Goal: Task Accomplishment & Management: Manage account settings

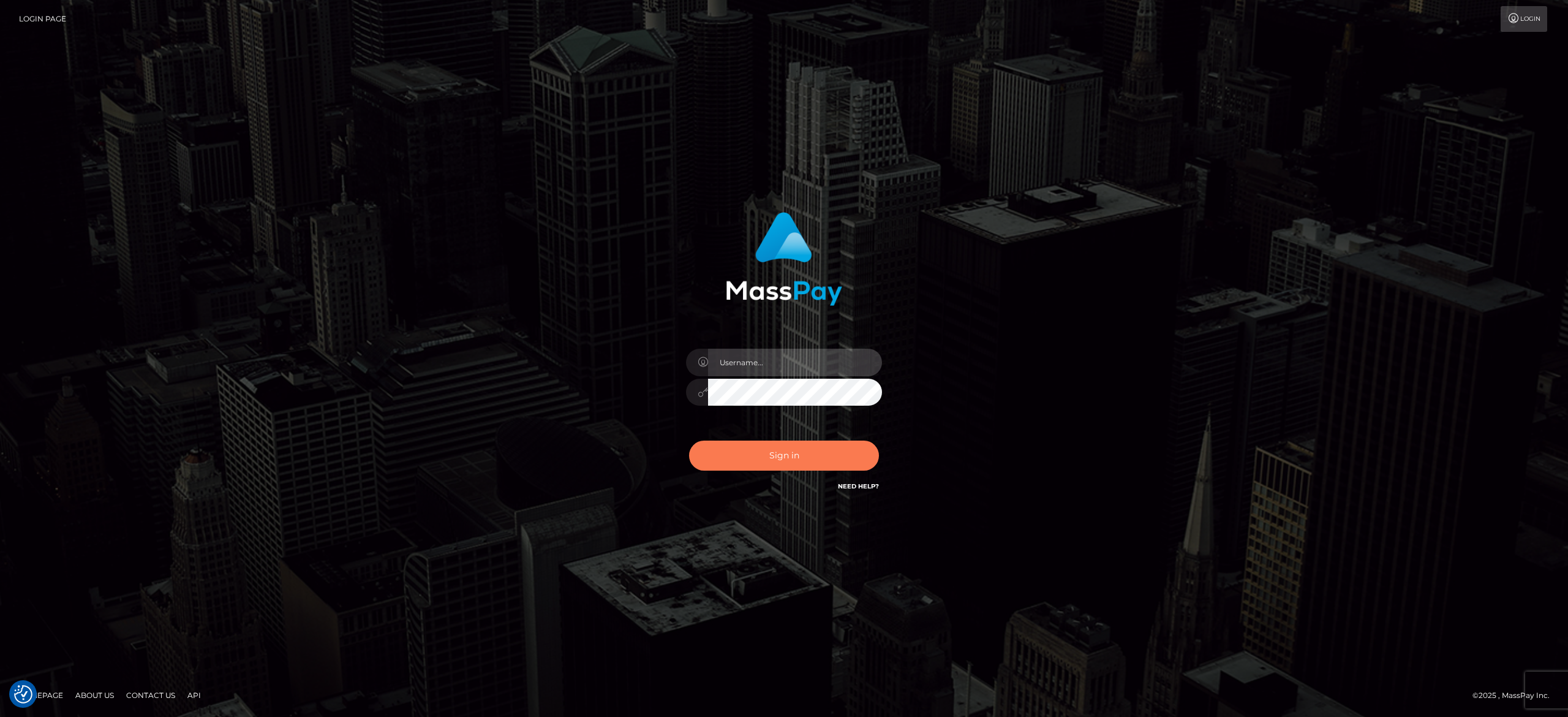
type input "[PERSON_NAME].[PERSON_NAME]"
click at [807, 460] on button "Sign in" at bounding box center [784, 455] width 190 height 30
type input "[PERSON_NAME].[PERSON_NAME]"
click at [807, 460] on button "Sign in" at bounding box center [784, 455] width 190 height 30
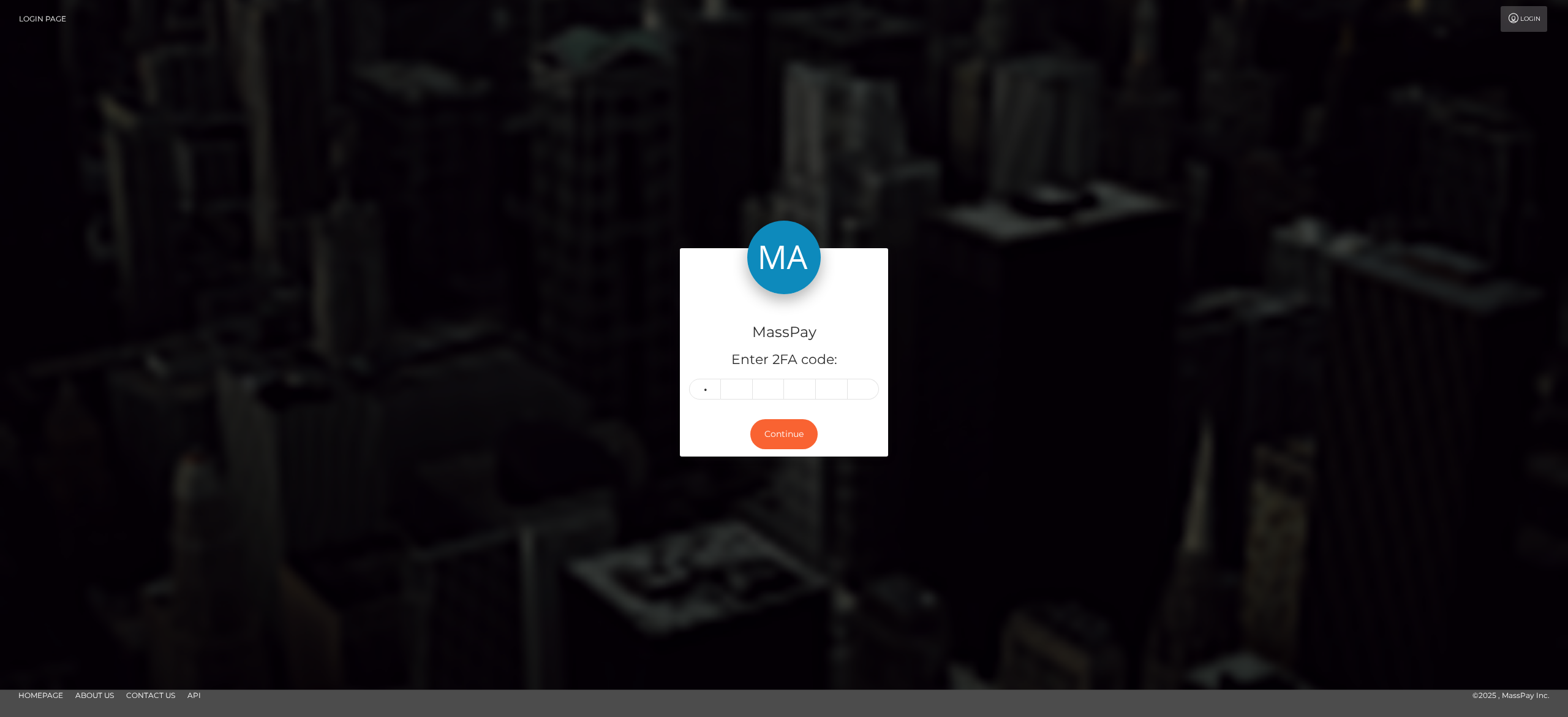
type input "8"
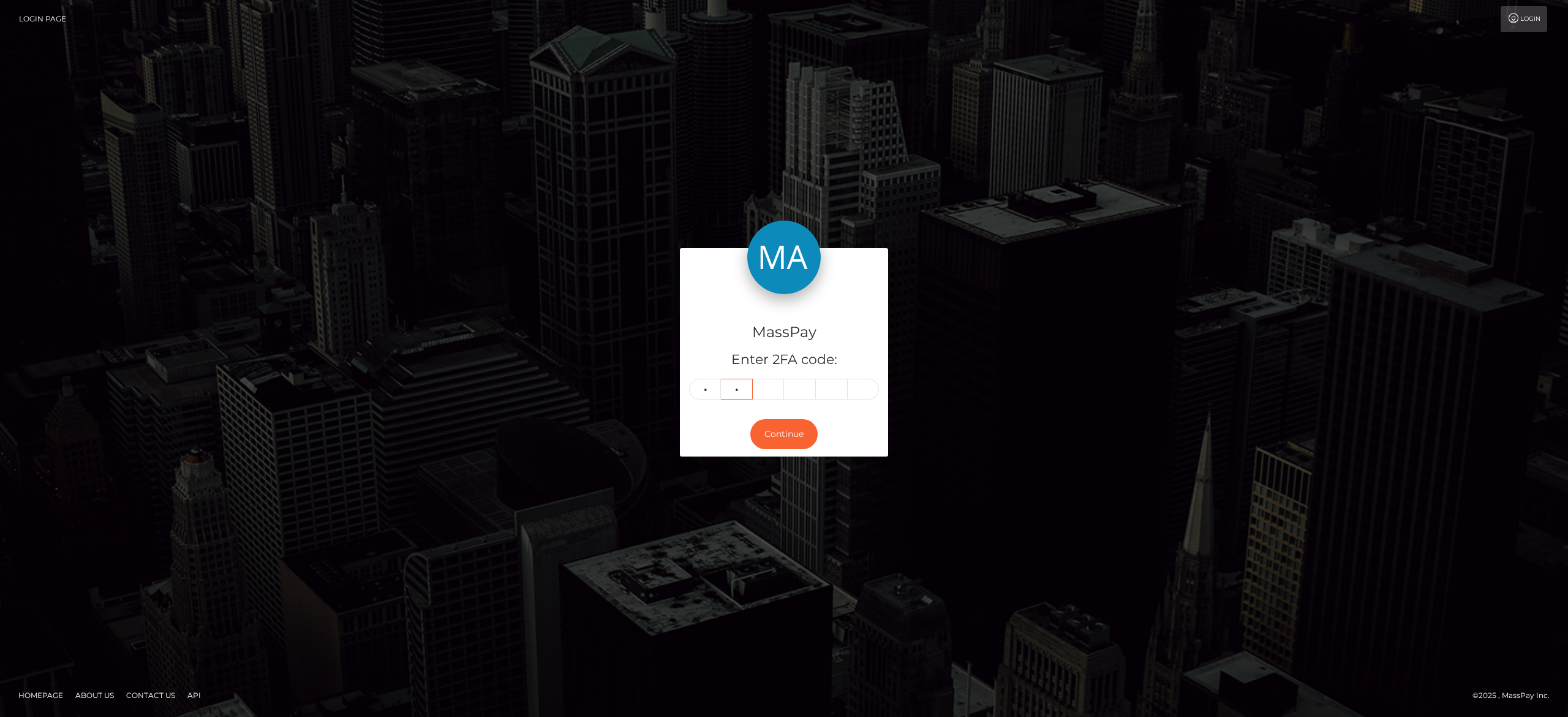
type input "8"
type input "4"
type input "7"
type input "5"
type input "0"
